Goal: Task Accomplishment & Management: Manage account settings

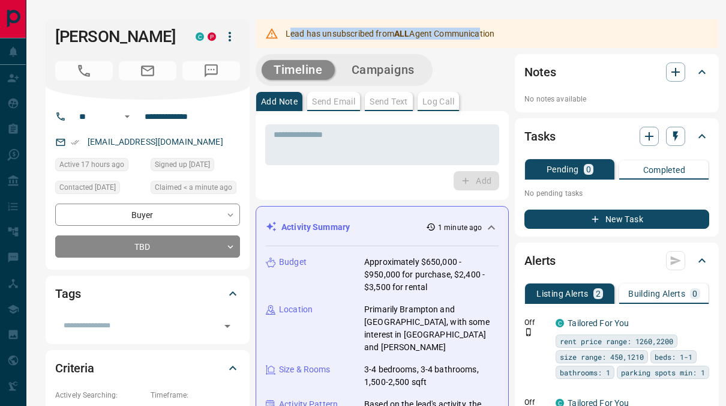
drag, startPoint x: 295, startPoint y: 32, endPoint x: 480, endPoint y: 37, distance: 184.9
click at [480, 37] on div "Lead has unsubscribed from ALL Agent Communication" at bounding box center [390, 34] width 209 height 22
drag, startPoint x: 480, startPoint y: 37, endPoint x: 453, endPoint y: 41, distance: 26.7
click at [453, 41] on div "Lead has unsubscribed from ALL Agent Communication" at bounding box center [390, 34] width 209 height 22
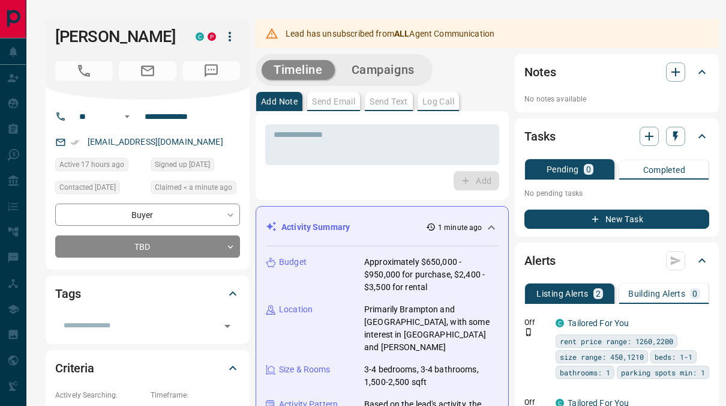
click at [474, 22] on div "Lead has unsubscribed from ALL Agent Communication" at bounding box center [487, 33] width 463 height 29
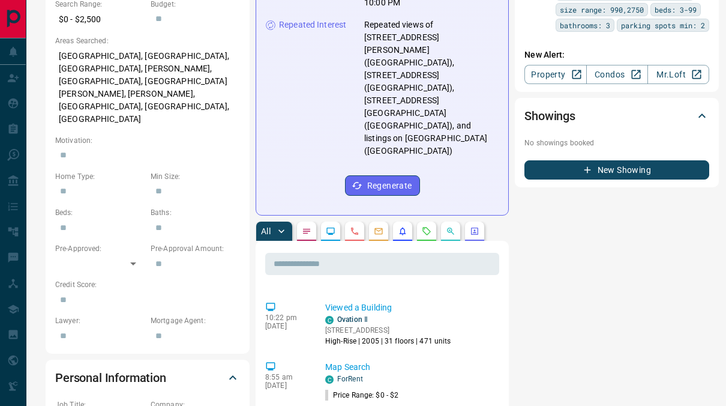
scroll to position [2218, 0]
click at [430, 226] on icon "Requests" at bounding box center [427, 231] width 10 height 10
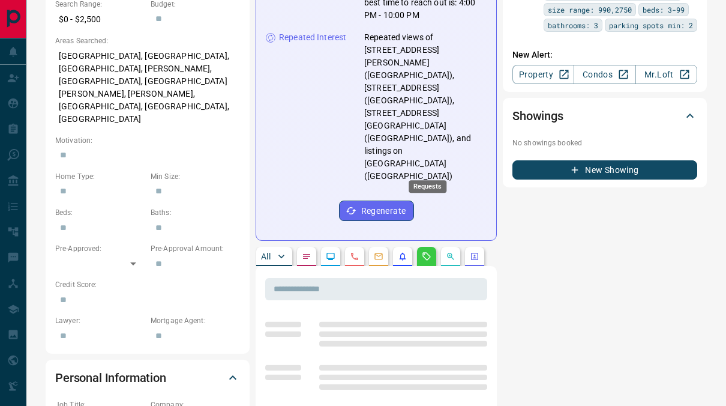
scroll to position [0, 0]
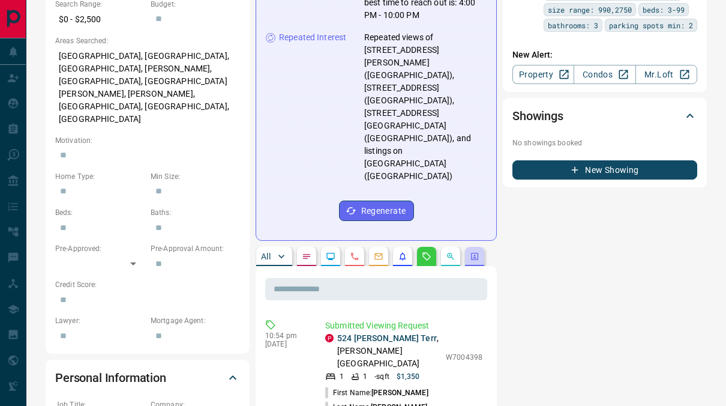
click at [469, 247] on button "button" at bounding box center [474, 256] width 19 height 19
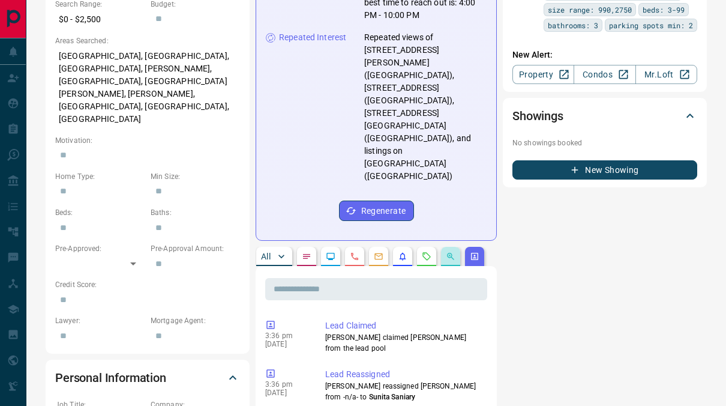
click at [456, 247] on button "button" at bounding box center [450, 256] width 19 height 19
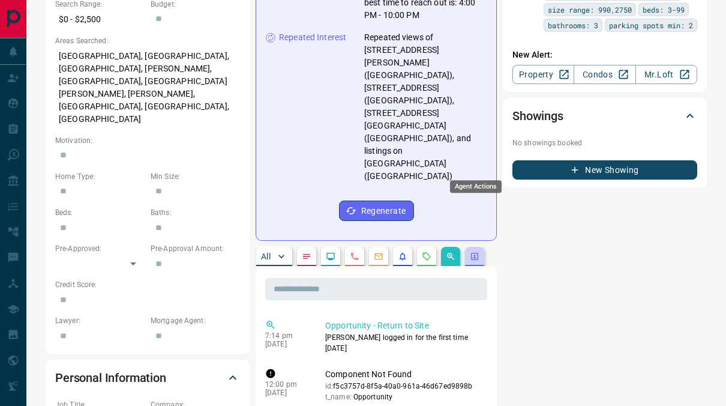
click at [476, 251] on icon "Agent Actions" at bounding box center [475, 256] width 10 height 10
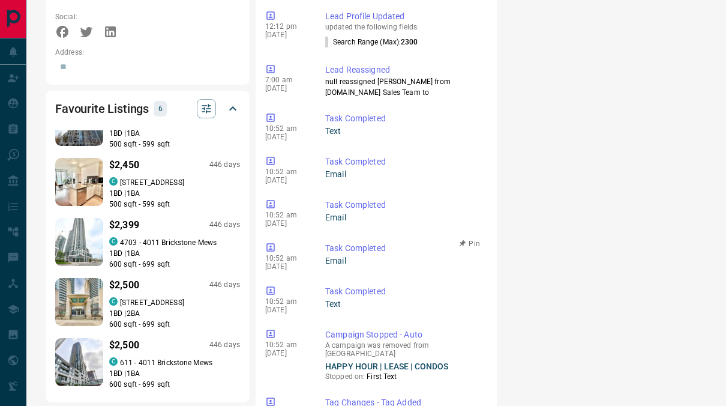
scroll to position [901, 0]
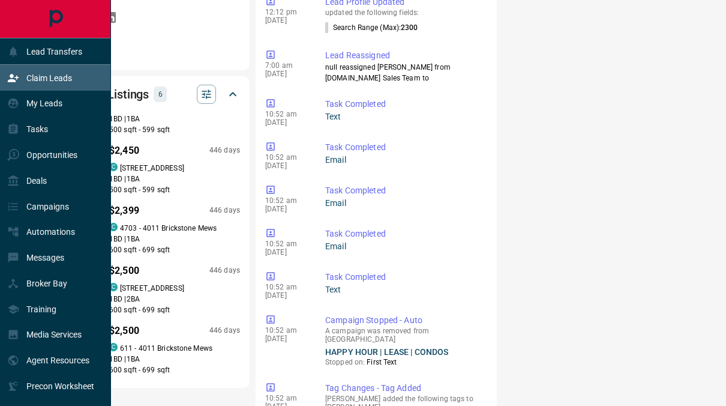
click at [19, 79] on icon at bounding box center [13, 78] width 12 height 12
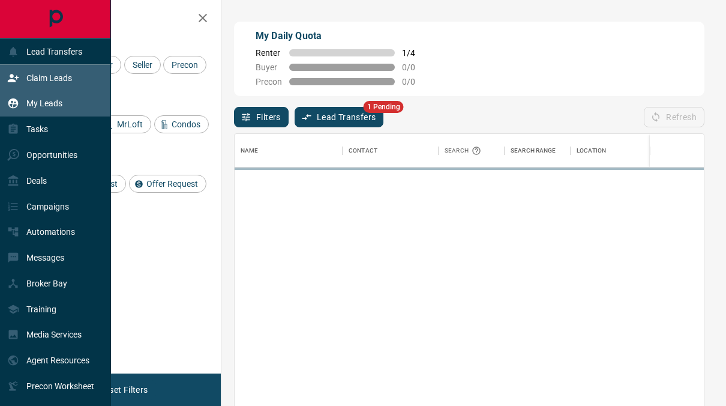
scroll to position [297, 460]
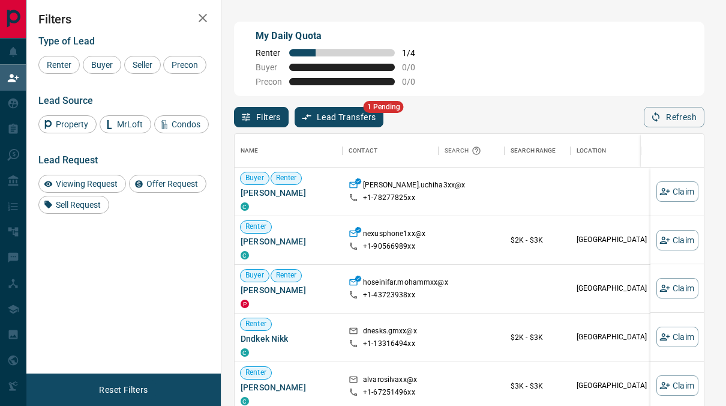
click at [315, 104] on div "Filters Lead Transfers 1 Pending Refresh" at bounding box center [469, 111] width 471 height 31
click at [333, 115] on button "Lead Transfers" at bounding box center [339, 117] width 89 height 20
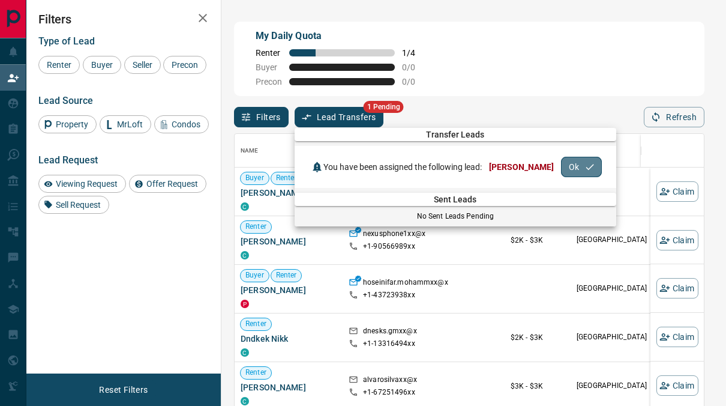
click at [564, 170] on button "Ok" at bounding box center [581, 167] width 41 height 20
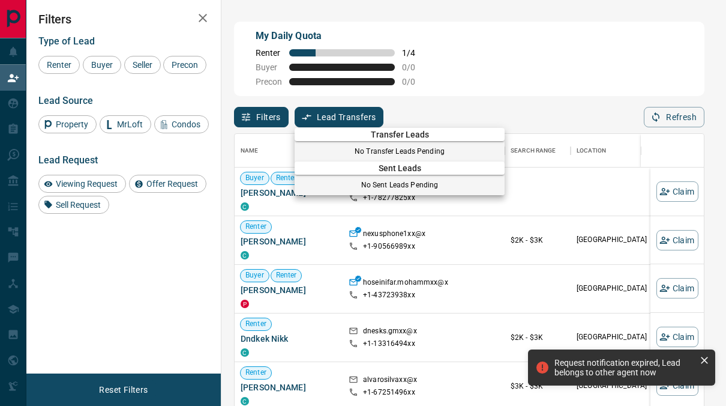
click at [460, 109] on div at bounding box center [363, 203] width 726 height 406
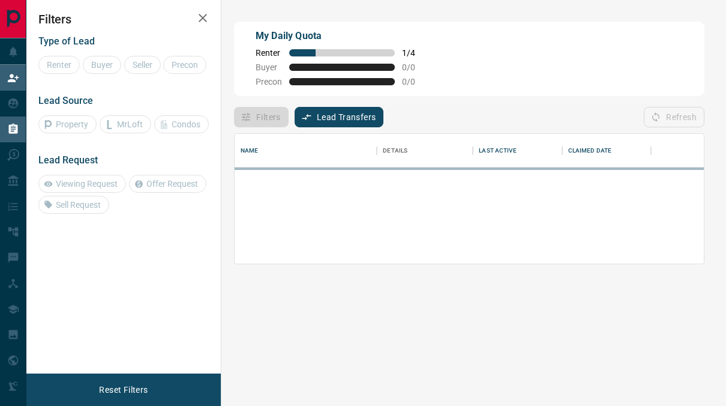
scroll to position [120, 460]
